Goal: Entertainment & Leisure: Consume media (video, audio)

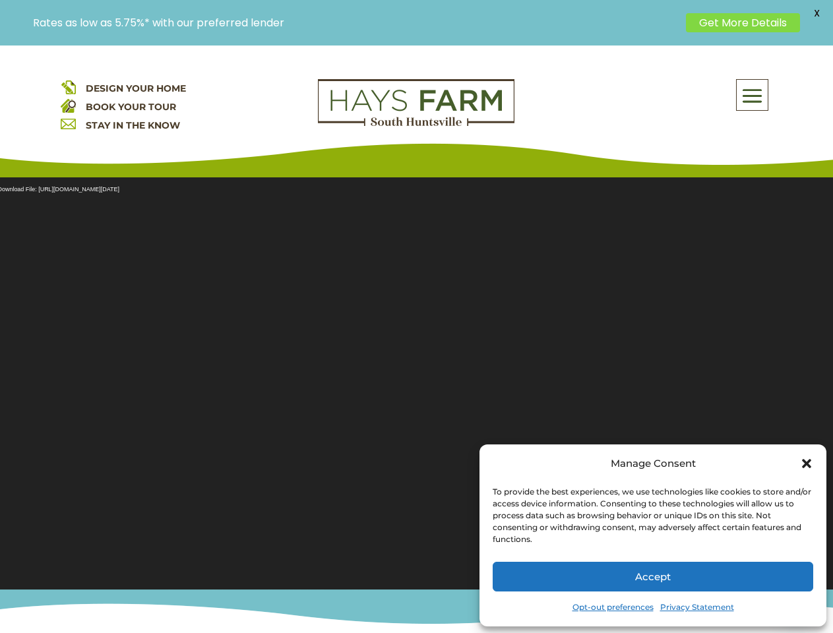
click at [416, 339] on section "Video Player Media error: Format(s) not supported or source(s) not found Downlo…" at bounding box center [416, 375] width 833 height 429
click at [752, 95] on span at bounding box center [752, 95] width 31 height 30
click at [416, 375] on section "Video Player Media error: Format(s) not supported or source(s) not found Downlo…" at bounding box center [416, 375] width 833 height 429
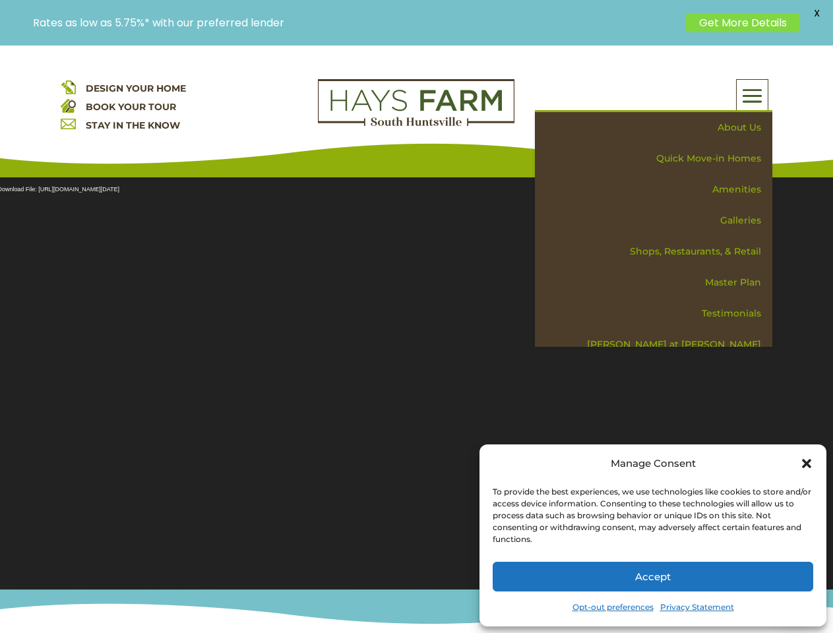
click at [816, 13] on span "X" at bounding box center [817, 13] width 20 height 20
